Goal: Communication & Community: Ask a question

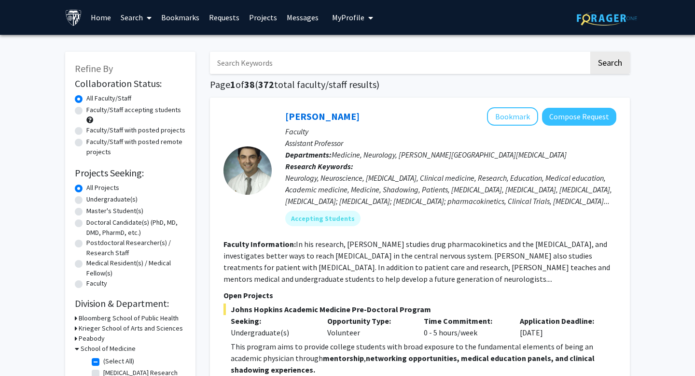
click at [296, 14] on link "Messages" at bounding box center [303, 17] width 42 height 34
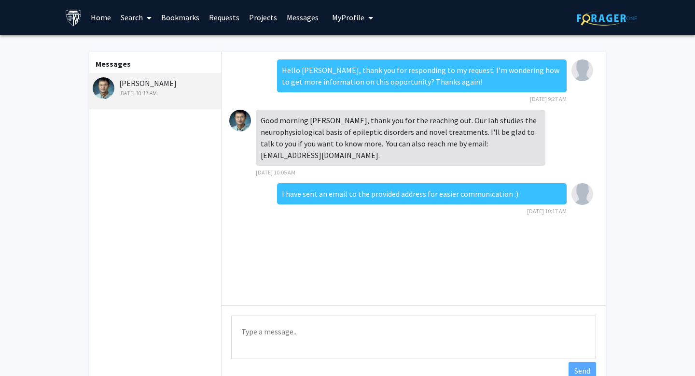
click at [240, 122] on img at bounding box center [240, 121] width 22 height 22
click at [226, 19] on link "Requests" at bounding box center [224, 17] width 40 height 34
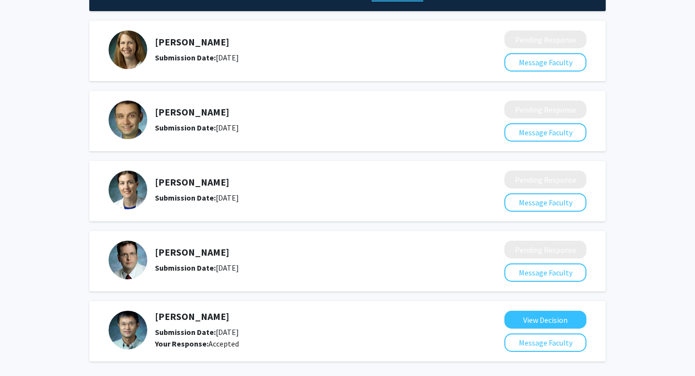
scroll to position [106, 0]
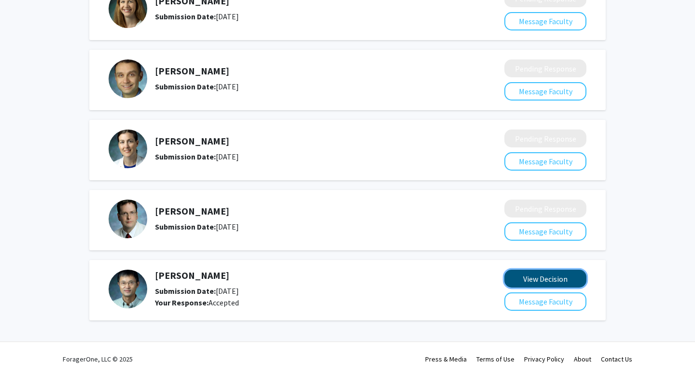
click at [535, 275] on button "View Decision" at bounding box center [546, 278] width 82 height 18
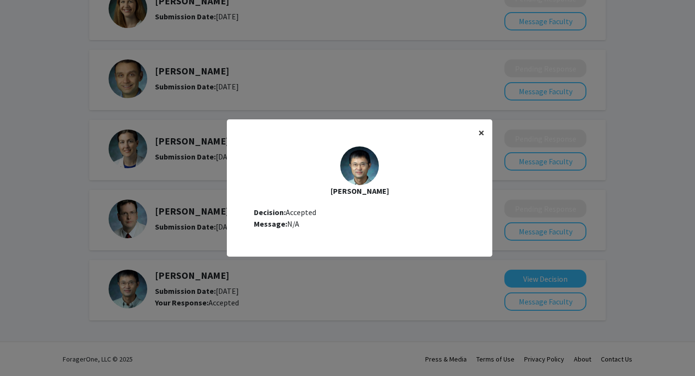
click at [479, 137] on span "×" at bounding box center [482, 132] width 6 height 15
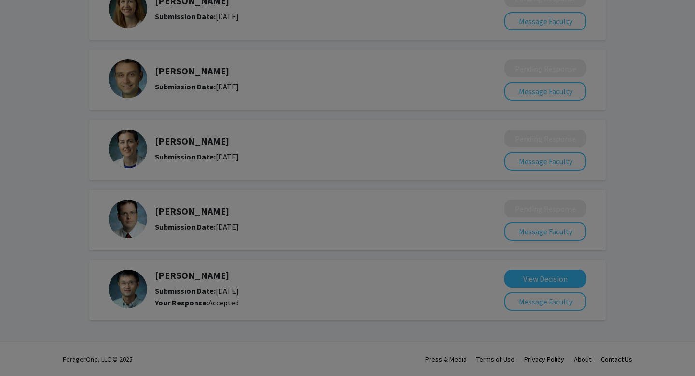
click at [479, 133] on div "[PERSON_NAME] Decision: Accepted Message: N/A" at bounding box center [360, 106] width 266 height 108
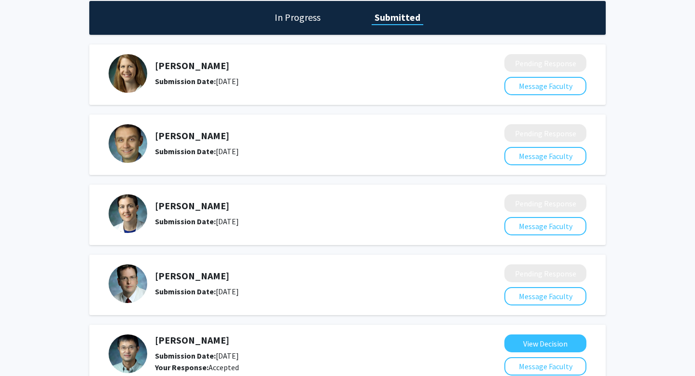
scroll to position [0, 0]
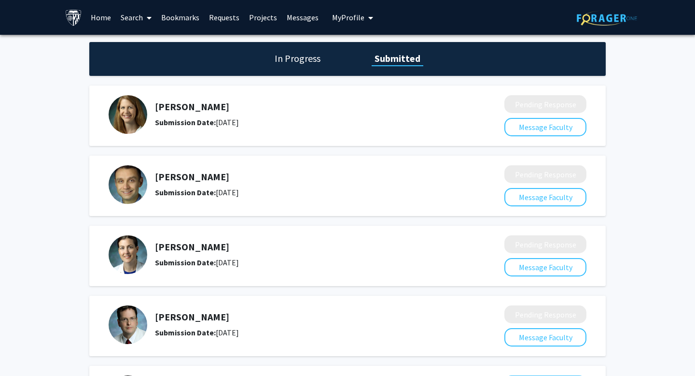
click at [179, 18] on link "Bookmarks" at bounding box center [180, 17] width 48 height 34
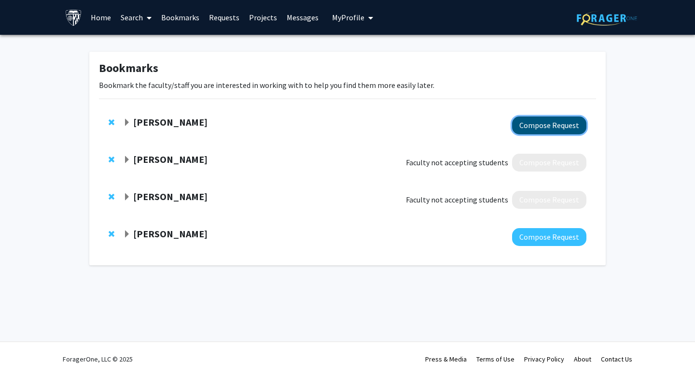
click at [539, 122] on button "Compose Request" at bounding box center [549, 125] width 74 height 18
click at [126, 161] on span "Expand Michelle Johansen Bookmark" at bounding box center [127, 160] width 8 height 8
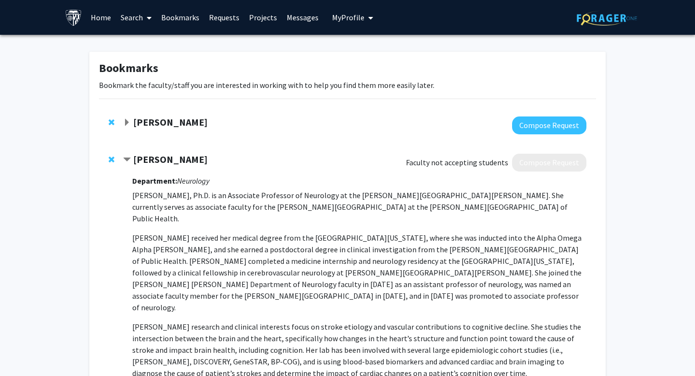
click at [126, 160] on span "Contract Michelle Johansen Bookmark" at bounding box center [127, 160] width 8 height 8
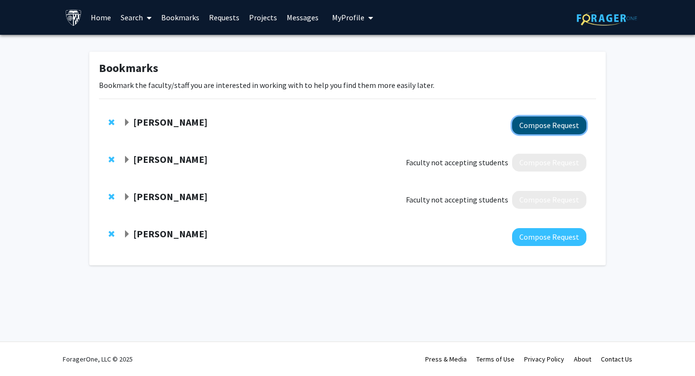
click at [531, 124] on button "Compose Request" at bounding box center [549, 125] width 74 height 18
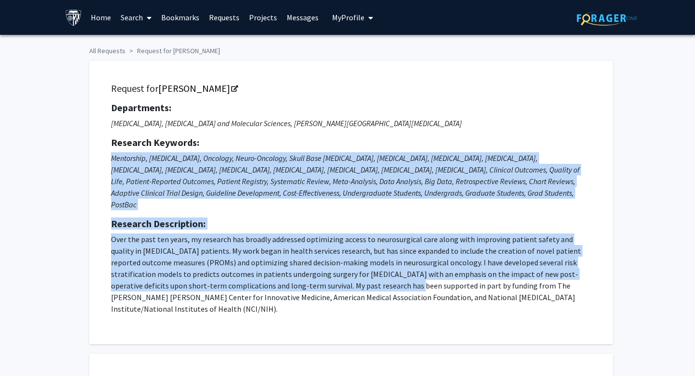
drag, startPoint x: 316, startPoint y: 158, endPoint x: 321, endPoint y: 277, distance: 118.4
click at [321, 277] on div "Departments: [MEDICAL_DATA], [MEDICAL_DATA] and Molecular Sciences, [PERSON_NAM…" at bounding box center [351, 208] width 480 height 212
click at [321, 277] on p "Over the past ten years, my research has broadly addressed optimizing access to…" at bounding box center [351, 273] width 480 height 81
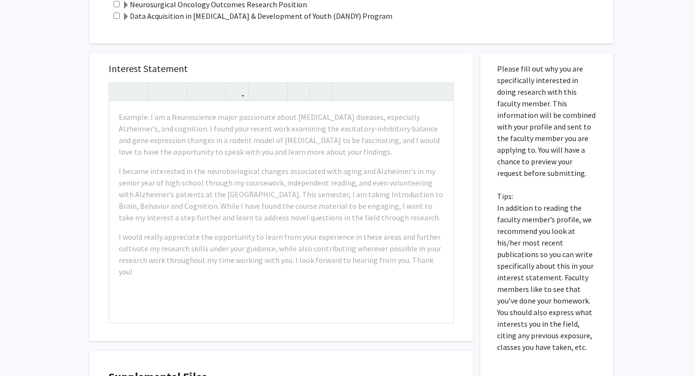
scroll to position [418, 0]
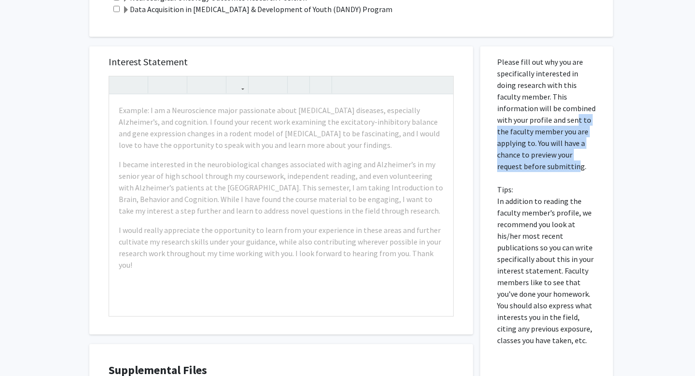
drag, startPoint x: 526, startPoint y: 145, endPoint x: 517, endPoint y: 82, distance: 63.4
click at [517, 82] on p "Please fill out why you are specifically interested in doing research with this…" at bounding box center [546, 201] width 99 height 290
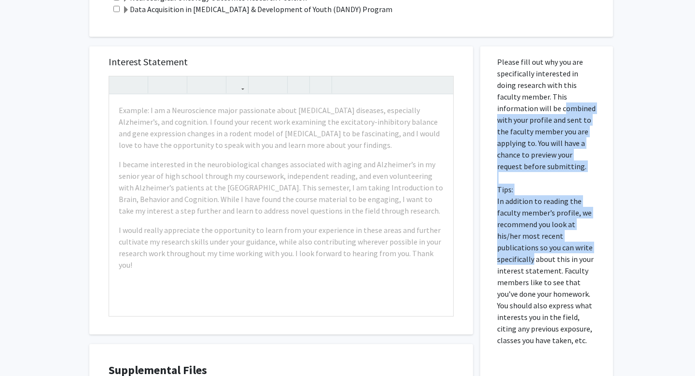
drag, startPoint x: 517, startPoint y: 82, endPoint x: 515, endPoint y: 236, distance: 154.1
click at [515, 236] on p "Please fill out why you are specifically interested in doing research with this…" at bounding box center [546, 201] width 99 height 290
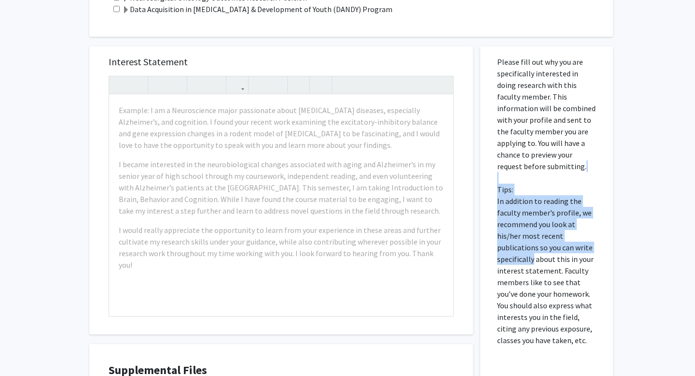
drag, startPoint x: 515, startPoint y: 236, endPoint x: 526, endPoint y: 151, distance: 85.8
click at [526, 151] on p "Please fill out why you are specifically interested in doing research with this…" at bounding box center [546, 201] width 99 height 290
click at [526, 152] on p "Please fill out why you are specifically interested in doing research with this…" at bounding box center [546, 201] width 99 height 290
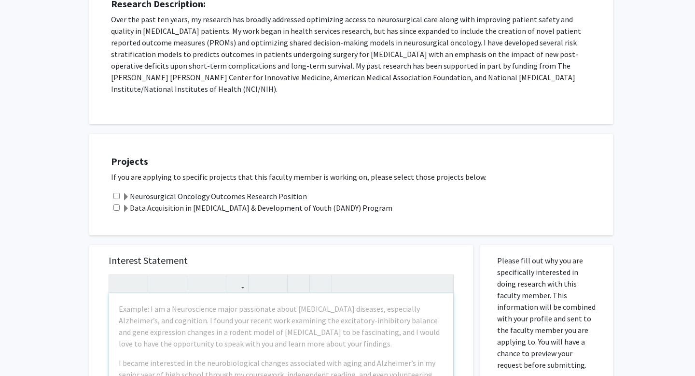
scroll to position [0, 0]
